Goal: Task Accomplishment & Management: Use online tool/utility

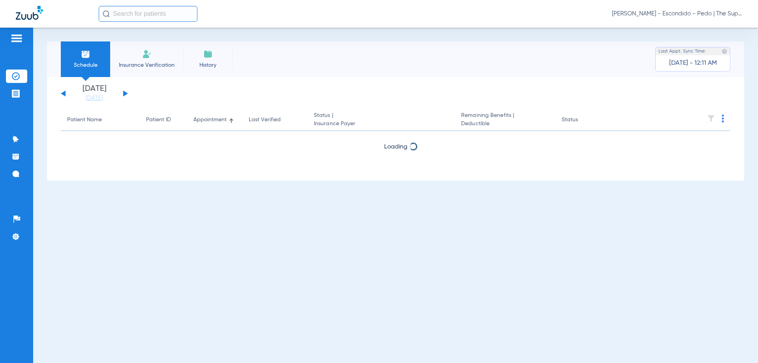
click at [157, 14] on input "text" at bounding box center [148, 14] width 99 height 16
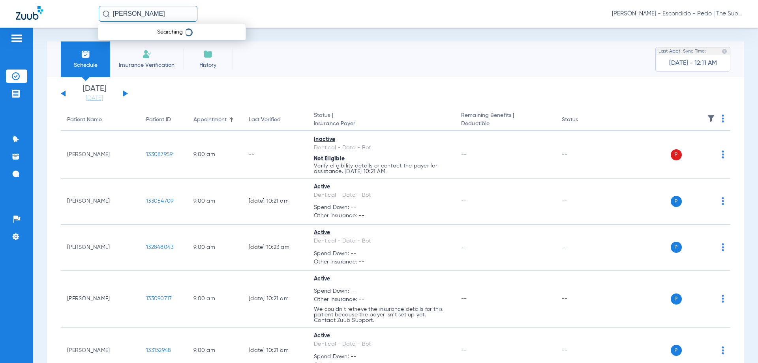
type input "[PERSON_NAME]"
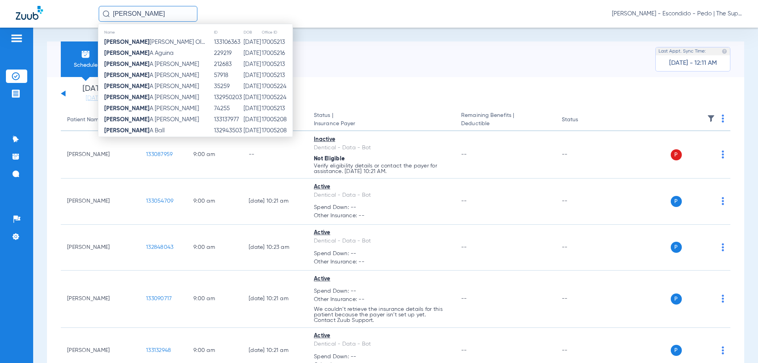
click at [170, 20] on input "[PERSON_NAME]" at bounding box center [148, 14] width 99 height 16
click at [163, 23] on div "elizabeth Name ID DOB Office ID Elizabeth A A Birchard Ol... 133106363 03/10/20…" at bounding box center [379, 14] width 758 height 28
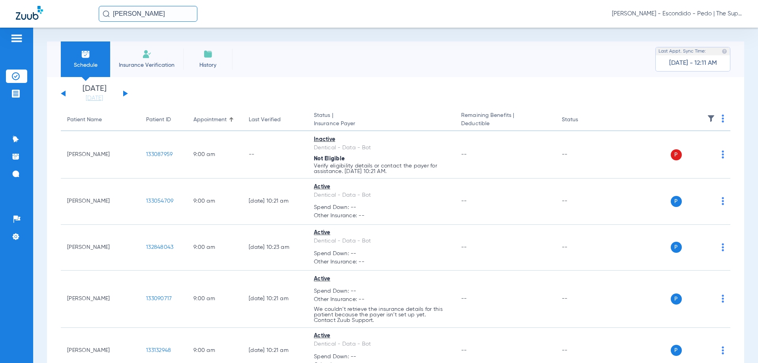
click at [163, 18] on input "[PERSON_NAME]" at bounding box center [148, 14] width 99 height 16
type input "e"
type input "[PERSON_NAME]"
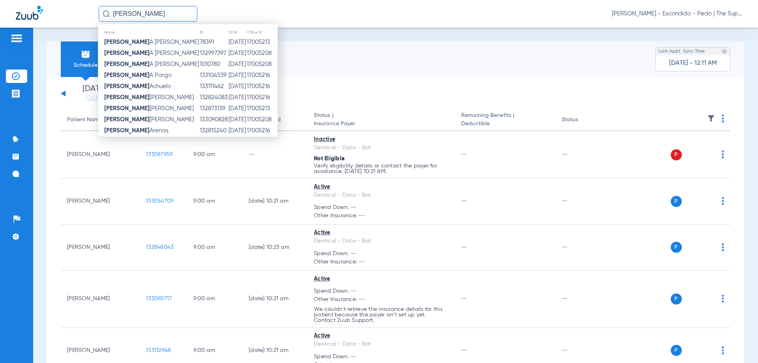
drag, startPoint x: 141, startPoint y: 19, endPoint x: 25, endPoint y: 32, distance: 116.1
click at [38, 19] on div "eliza Name ID DOB Office ID Eliza A Morales 78391 12/23/2007 17005213 Eliza A M…" at bounding box center [379, 14] width 758 height 28
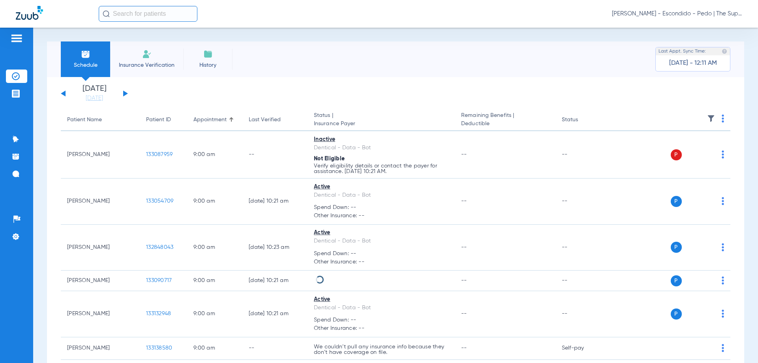
click at [151, 17] on input "text" at bounding box center [148, 14] width 99 height 16
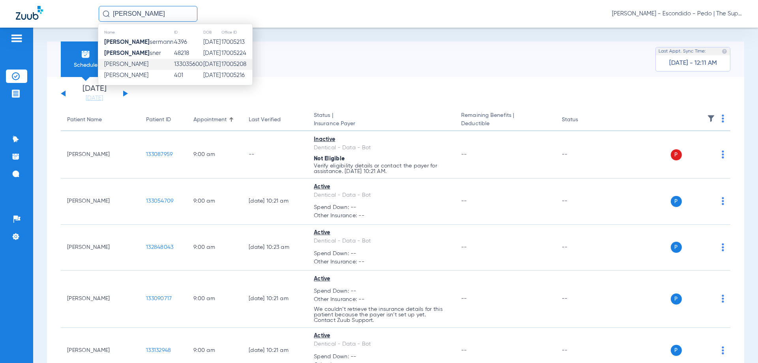
type input "[PERSON_NAME]"
click at [204, 63] on td "[DATE]" at bounding box center [212, 64] width 18 height 11
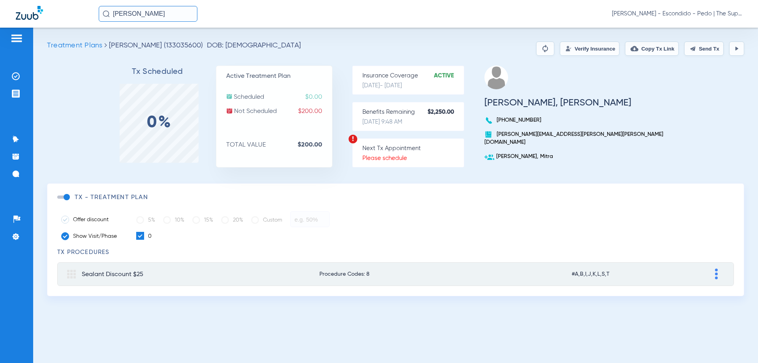
click at [583, 52] on button "Verify Insurance" at bounding box center [590, 48] width 60 height 14
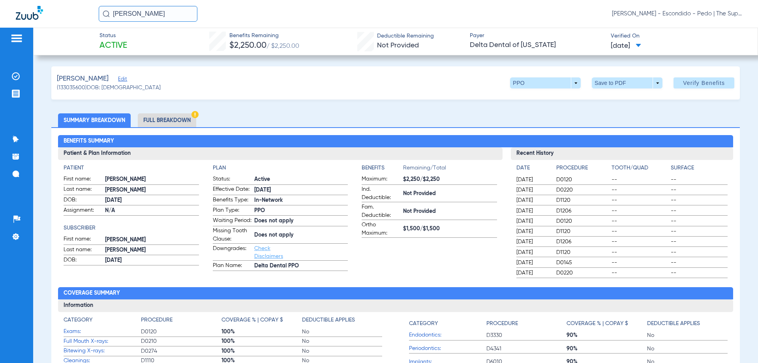
click at [630, 47] on span "[DATE]" at bounding box center [626, 46] width 30 height 10
click at [691, 56] on div at bounding box center [379, 181] width 758 height 363
click at [688, 85] on span "Verify Benefits" at bounding box center [704, 83] width 42 height 6
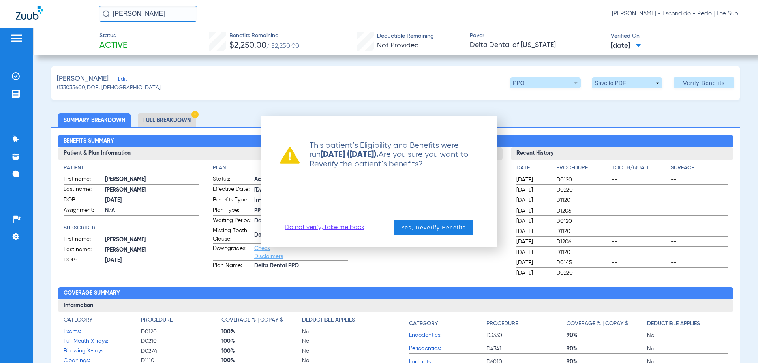
click at [323, 230] on link "Do not verify, take me back" at bounding box center [325, 227] width 80 height 8
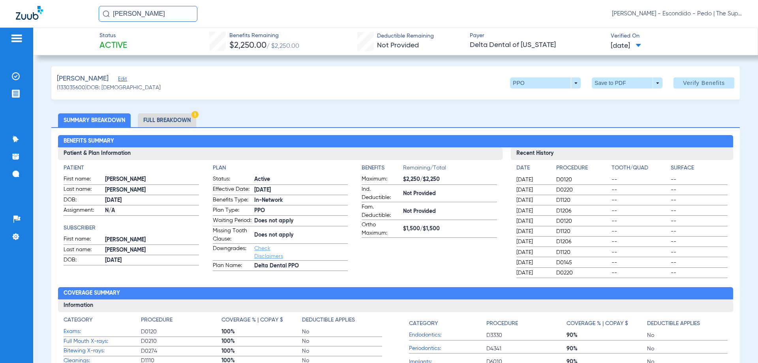
drag, startPoint x: 170, startPoint y: 13, endPoint x: -15, endPoint y: 11, distance: 185.6
click at [0, 11] on html "[PERSON_NAME] ei [PERSON_NAME] - Escondido - Pedo | The Super Dentists Patients…" at bounding box center [379, 181] width 758 height 363
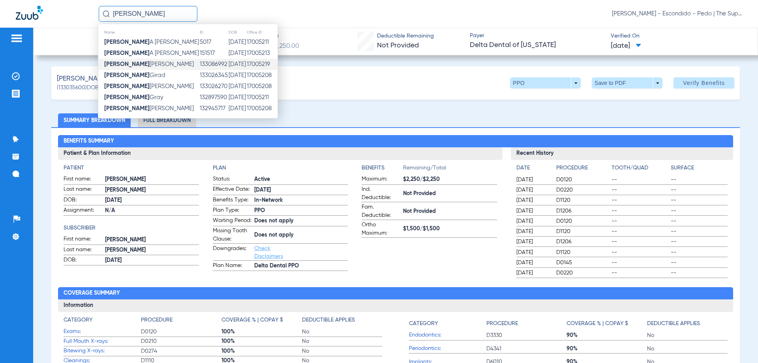
type input "[PERSON_NAME]"
click at [228, 62] on td "[DATE]" at bounding box center [237, 64] width 18 height 11
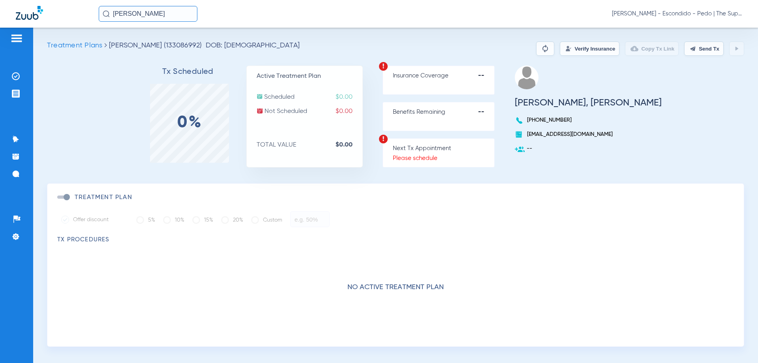
click at [577, 48] on button "Verify Insurance" at bounding box center [590, 48] width 60 height 14
